Goal: Transaction & Acquisition: Purchase product/service

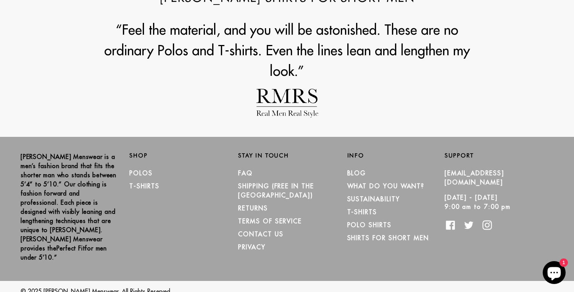
scroll to position [863, 0]
click at [141, 172] on link "Polos" at bounding box center [140, 174] width 23 height 8
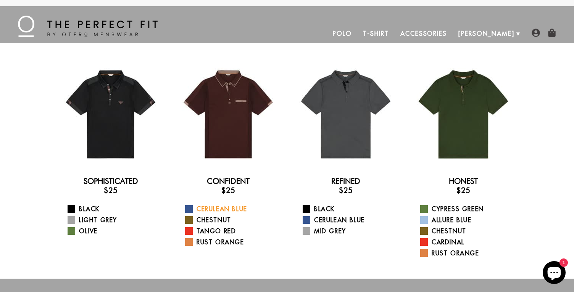
click at [214, 210] on link "Cerulean Blue" at bounding box center [233, 209] width 96 height 9
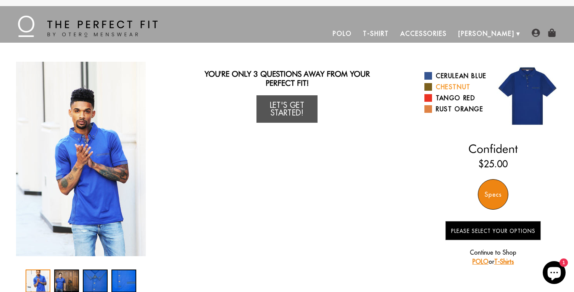
click at [429, 91] on span at bounding box center [428, 87] width 8 height 8
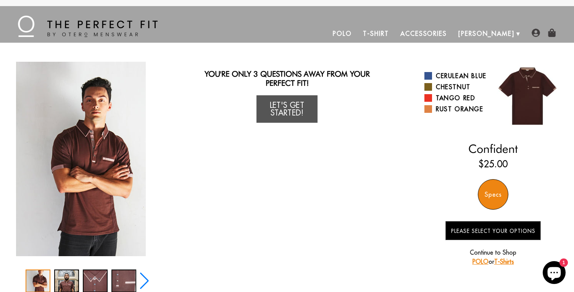
click at [493, 195] on div "Specs" at bounding box center [493, 194] width 31 height 31
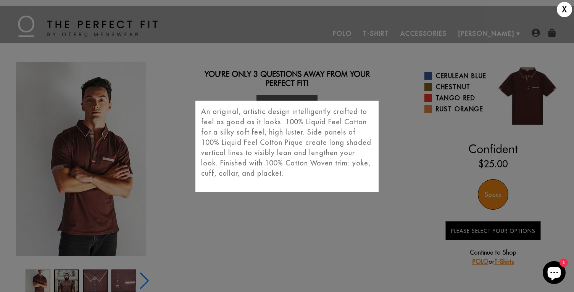
scroll to position [-2, 0]
click at [423, 165] on div "X An original, artistic design intelligently crafted to feel as good as it look…" at bounding box center [287, 146] width 574 height 292
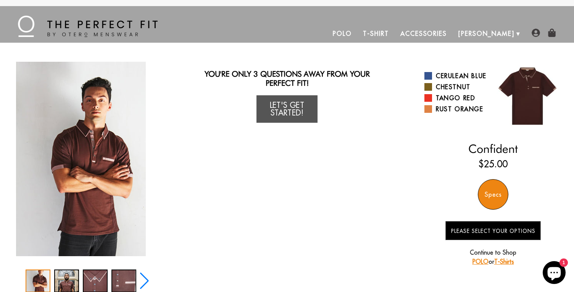
scroll to position [0, 0]
click at [282, 110] on link "Let's Get Started!" at bounding box center [286, 108] width 61 height 27
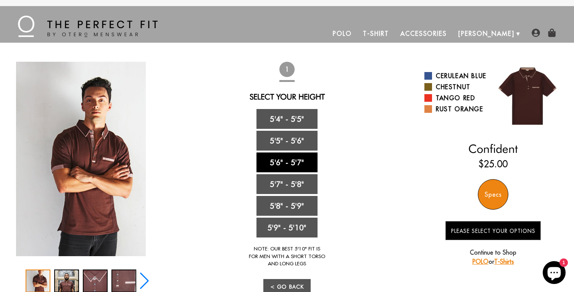
click at [287, 163] on link "5'6" - 5'7"" at bounding box center [286, 163] width 61 height 20
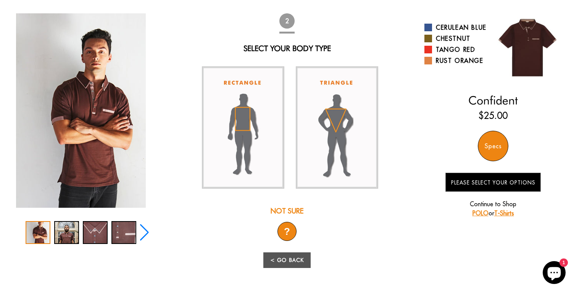
scroll to position [49, 0]
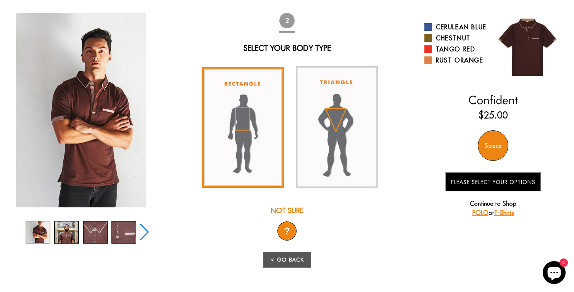
click at [250, 134] on img at bounding box center [243, 127] width 82 height 121
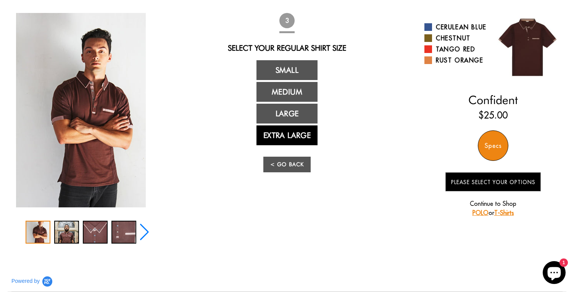
click at [283, 142] on link "Extra Large" at bounding box center [286, 136] width 61 height 20
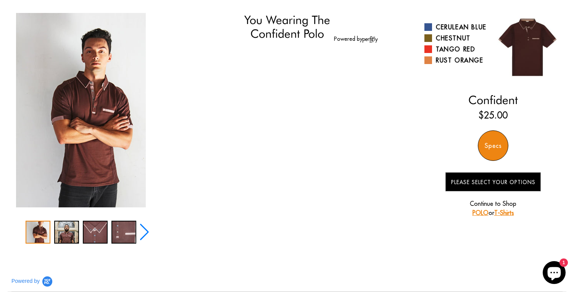
select select "56-57"
select select "XL"
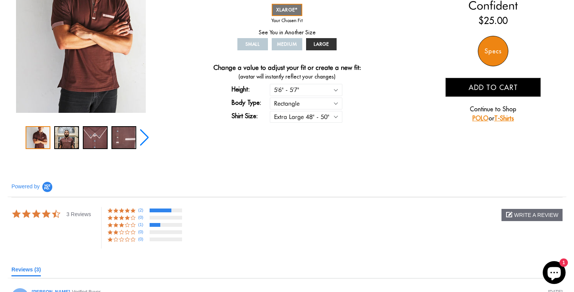
scroll to position [36, 0]
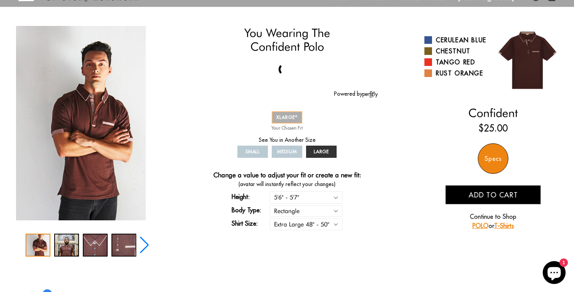
click at [289, 117] on span "XLARGE" at bounding box center [286, 117] width 21 height 6
click at [487, 198] on span "Add to cart" at bounding box center [493, 195] width 49 height 9
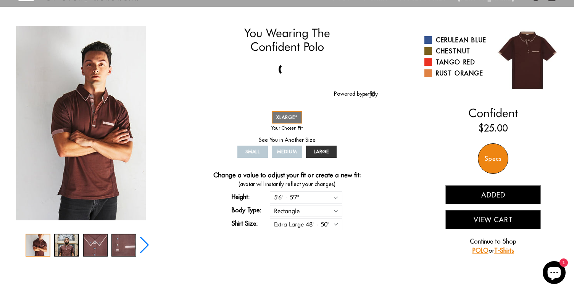
click at [488, 197] on button "Added" at bounding box center [492, 194] width 95 height 19
click at [485, 216] on button "View Cart" at bounding box center [492, 219] width 95 height 19
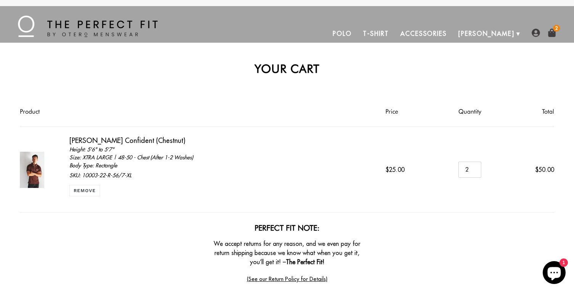
type input "1"
click at [475, 172] on input "1" at bounding box center [469, 170] width 23 height 16
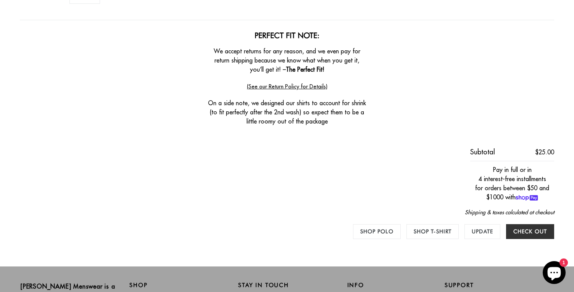
scroll to position [205, 0]
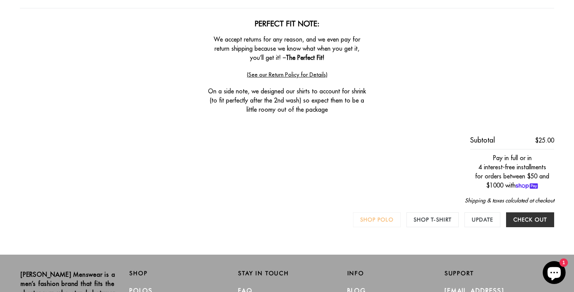
click at [368, 222] on link "Shop Polo" at bounding box center [377, 220] width 48 height 15
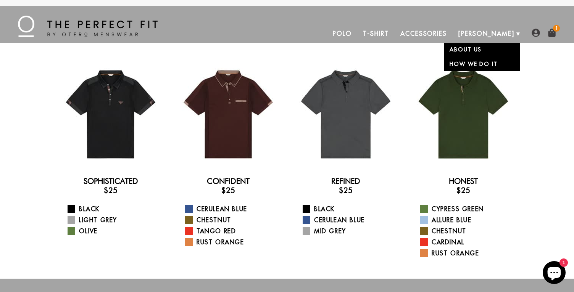
click at [469, 50] on link "About Us" at bounding box center [482, 50] width 76 height 14
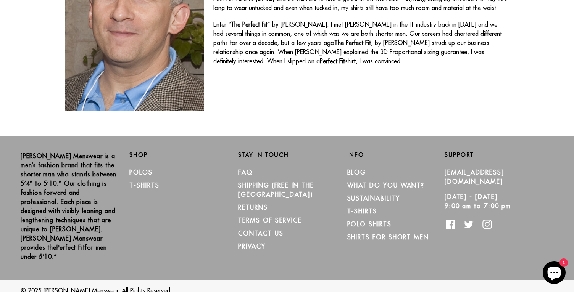
scroll to position [380, 0]
